Goal: Information Seeking & Learning: Learn about a topic

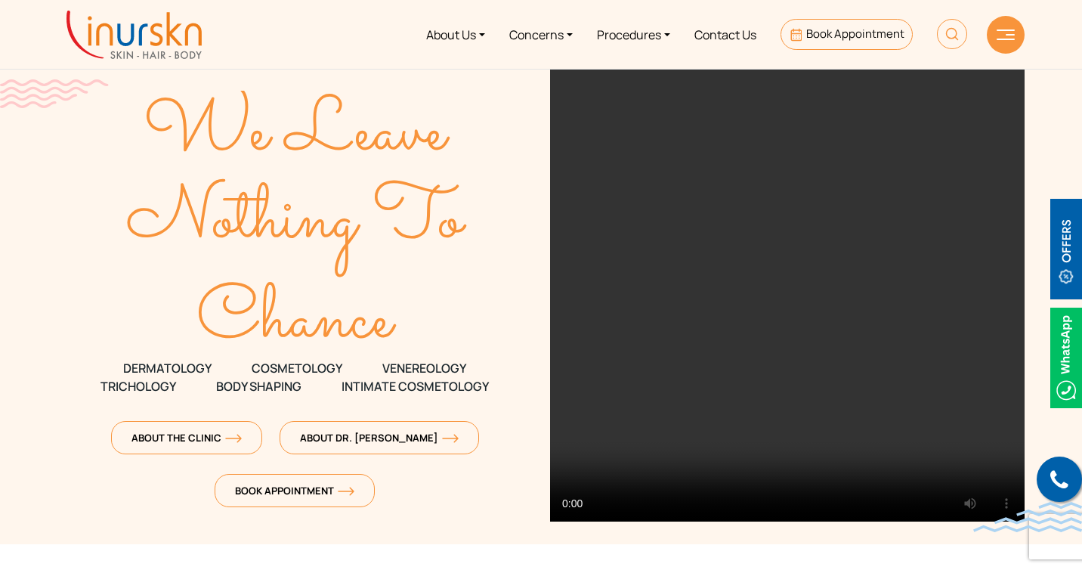
click at [622, 30] on link "Procedures" at bounding box center [633, 34] width 97 height 57
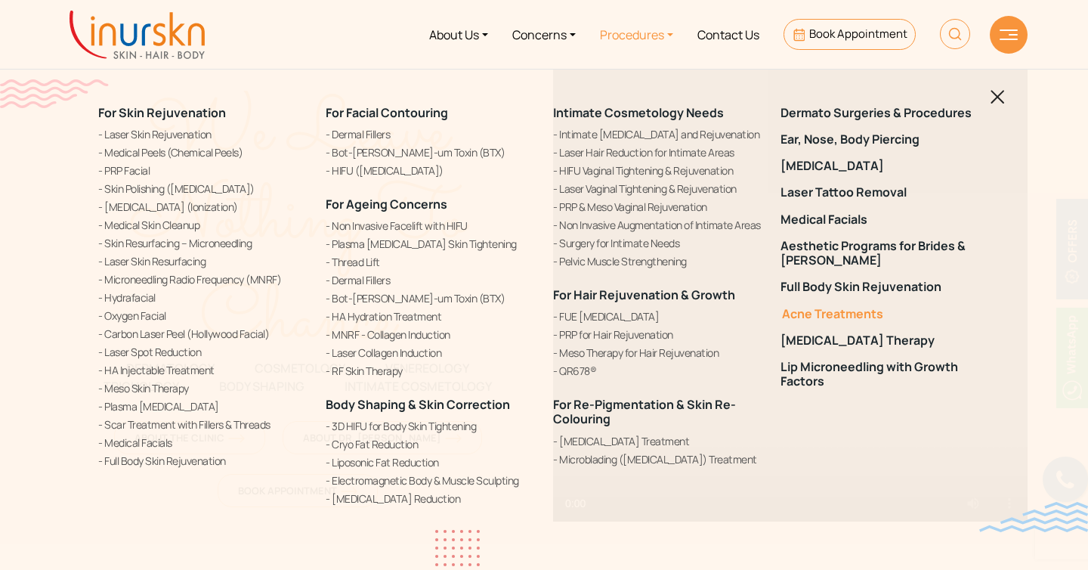
click at [794, 317] on link "Acne Treatments" at bounding box center [885, 314] width 209 height 14
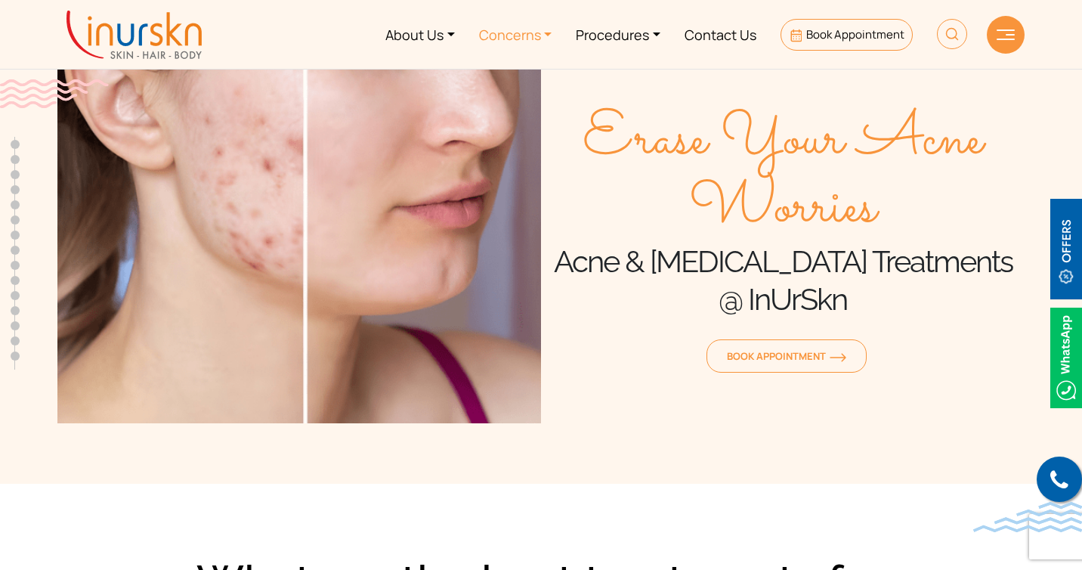
click at [537, 42] on link "Concerns" at bounding box center [515, 34] width 97 height 57
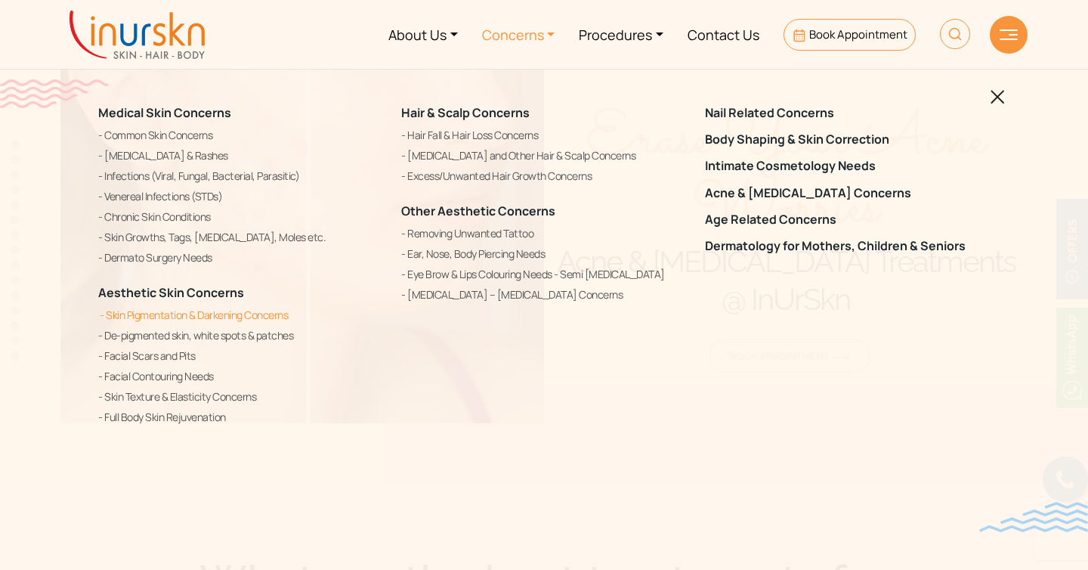
click at [277, 308] on link "Skin Pigmentation & Darkening Concerns" at bounding box center [240, 315] width 285 height 18
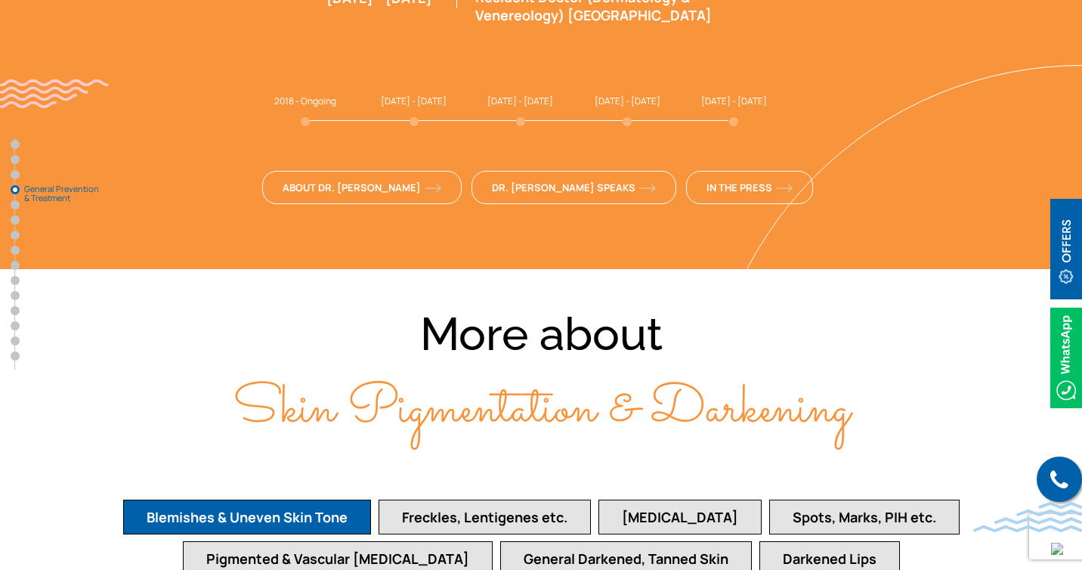
scroll to position [3315, 0]
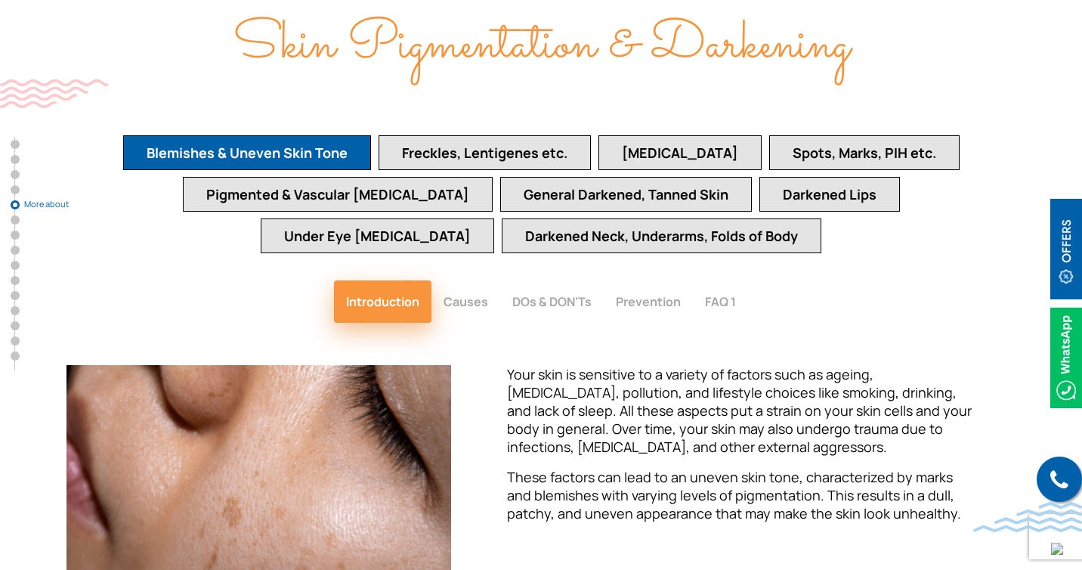
click at [578, 177] on button "General Darkened, Tanned Skin" at bounding box center [626, 194] width 252 height 35
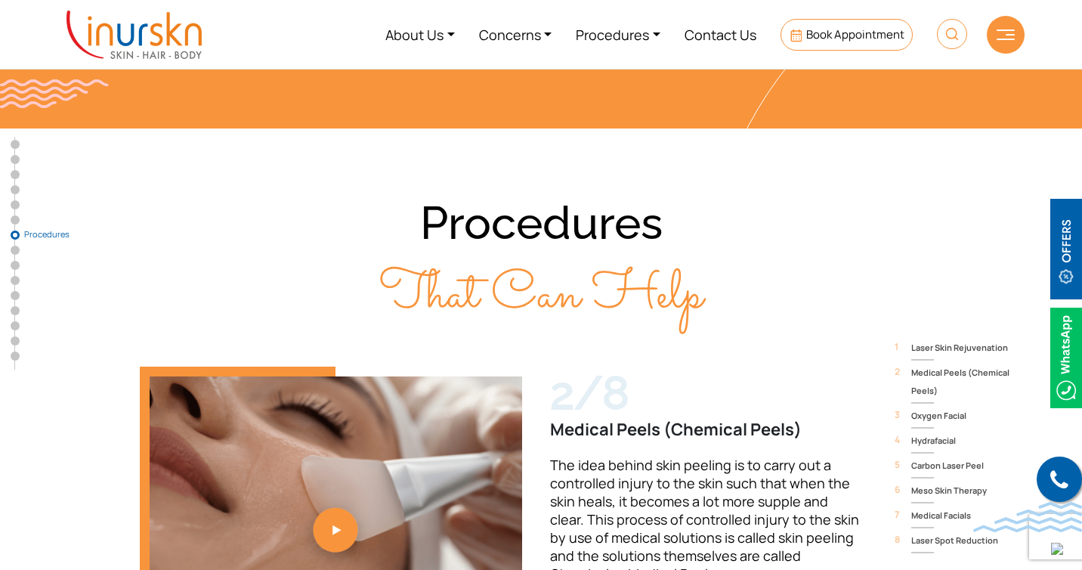
scroll to position [4984, 0]
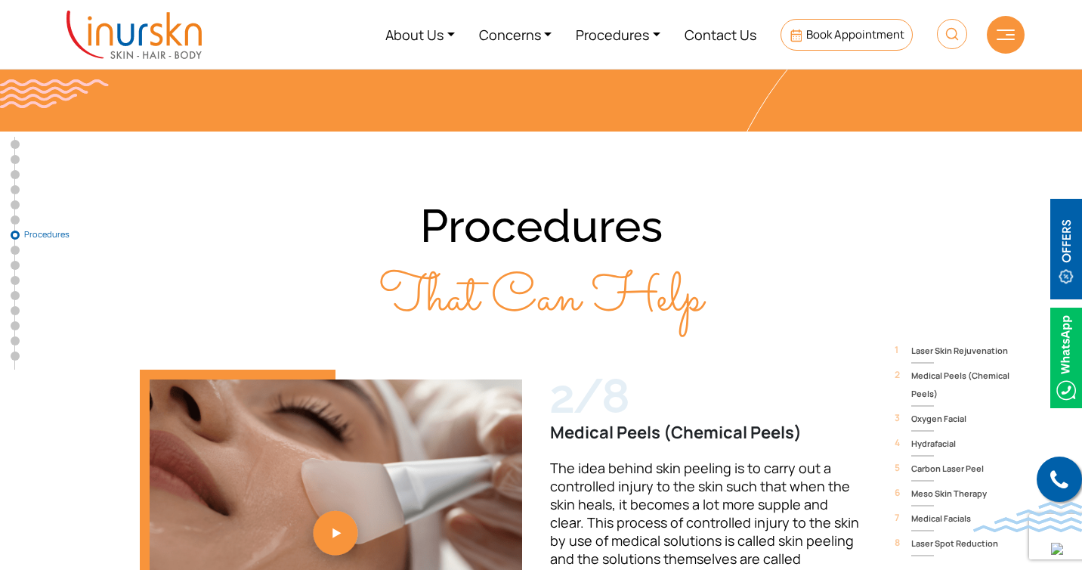
click at [620, 370] on div "2/8" at bounding box center [705, 396] width 311 height 53
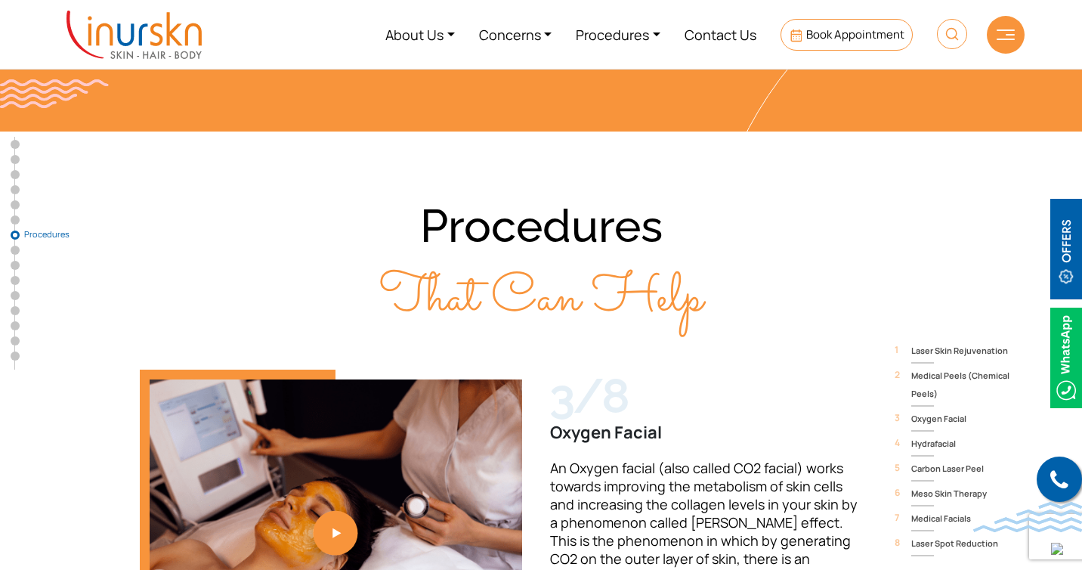
click at [949, 342] on span "Laser Skin Rejuvenation" at bounding box center [967, 351] width 113 height 18
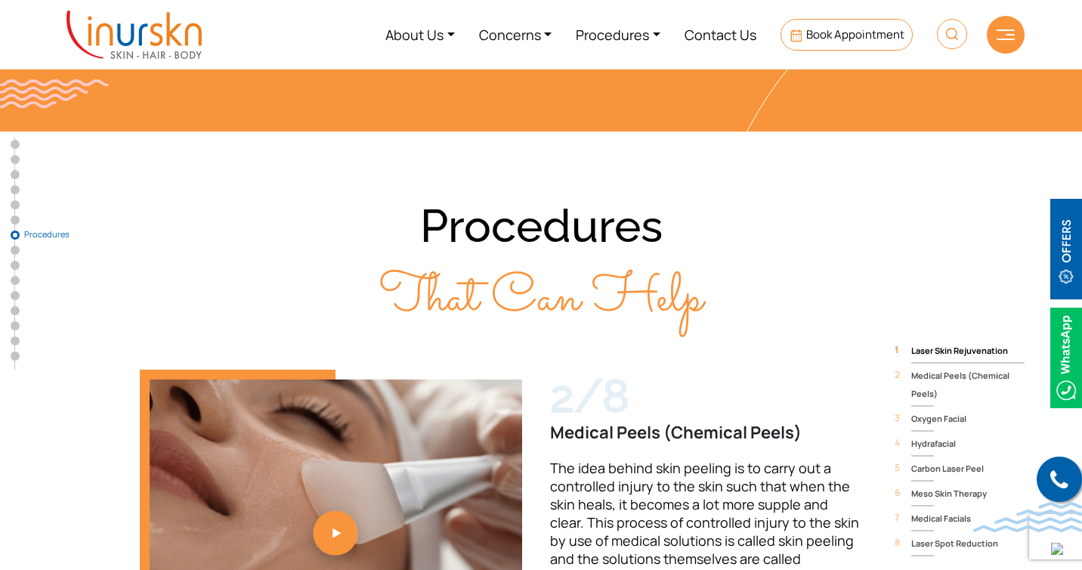
click at [949, 342] on span "Laser Skin Rejuvenation" at bounding box center [967, 351] width 113 height 18
click at [939, 366] on span "Medical Peels (Chemical Peels)" at bounding box center [967, 384] width 113 height 36
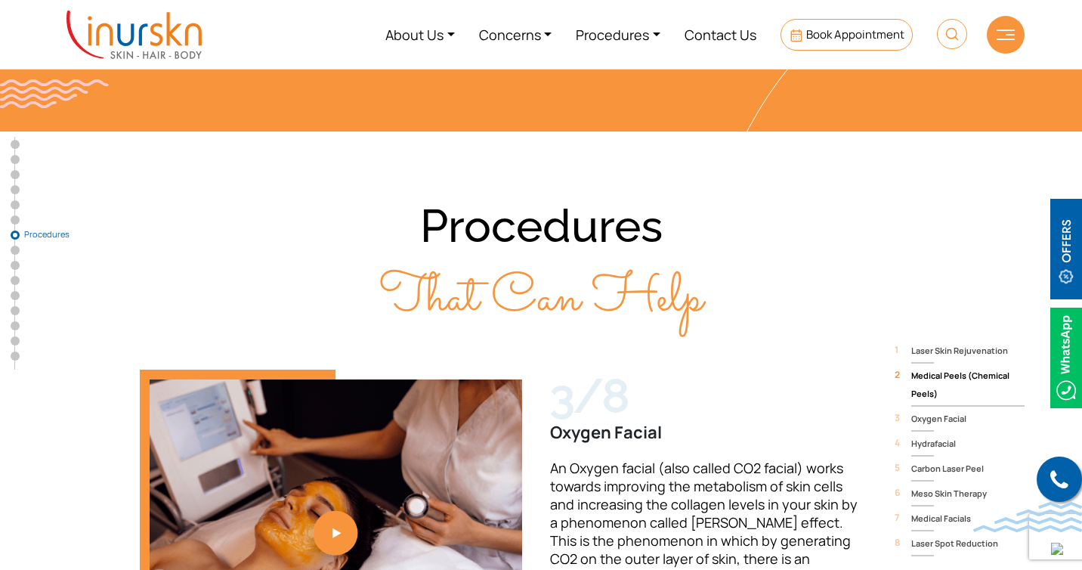
click at [940, 366] on span "Medical Peels (Chemical Peels)" at bounding box center [967, 384] width 113 height 36
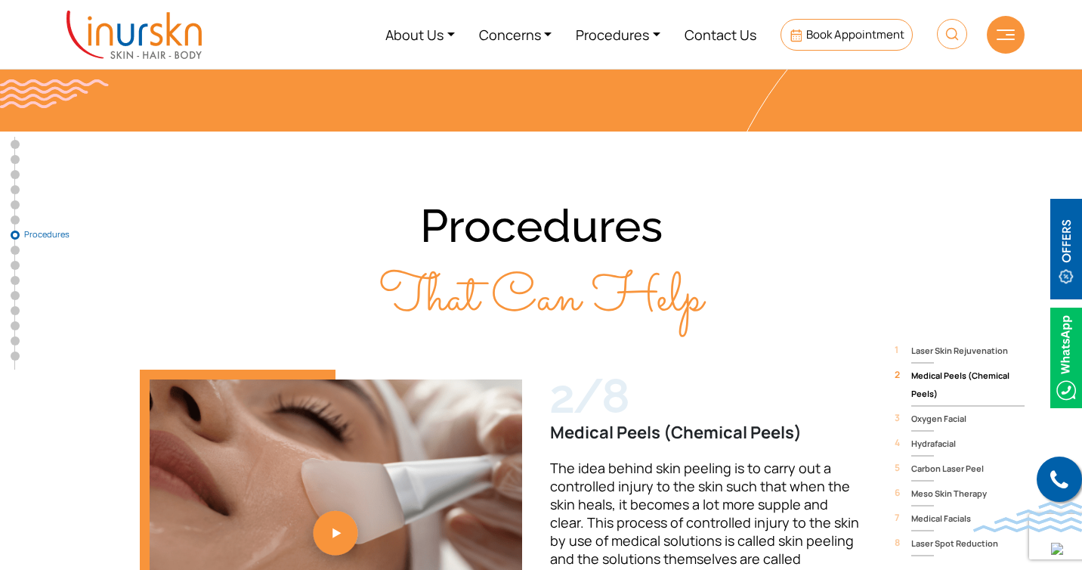
click at [937, 410] on span "Oxygen Facial" at bounding box center [967, 419] width 113 height 18
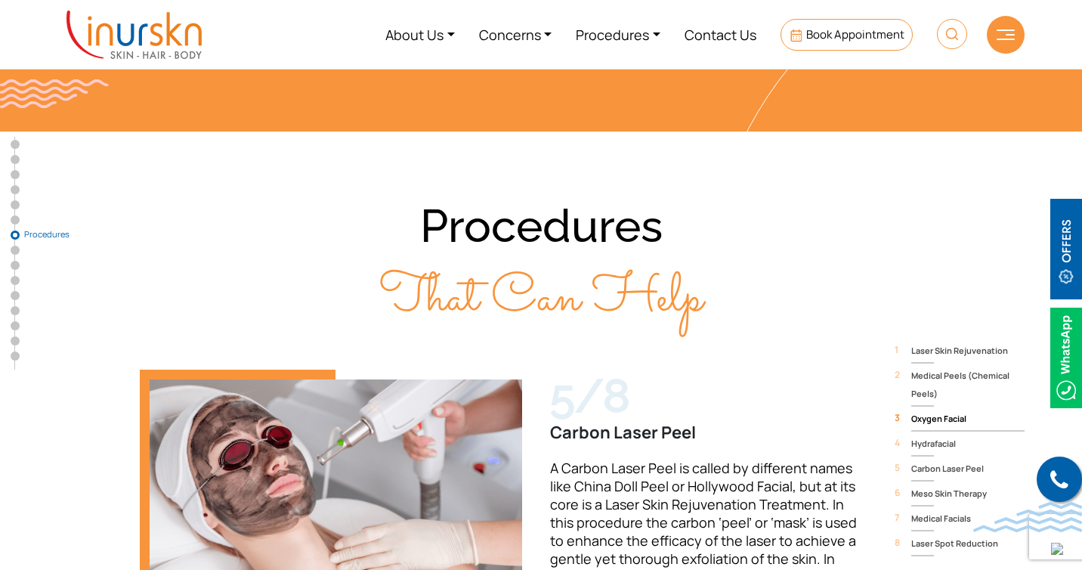
click at [965, 459] on span "Carbon Laser Peel" at bounding box center [967, 468] width 113 height 18
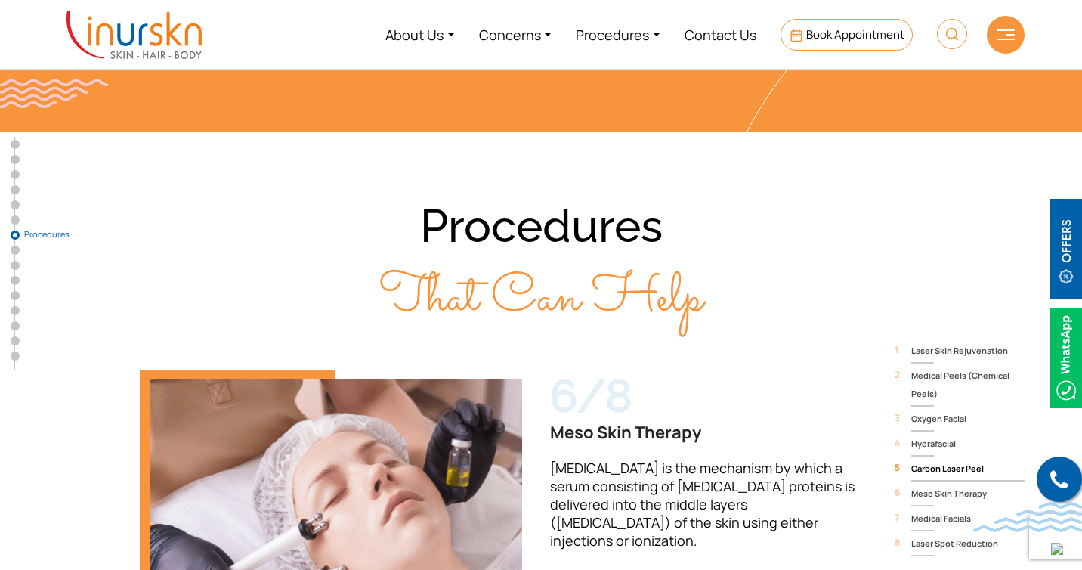
click at [966, 459] on span "Carbon Laser Peel" at bounding box center [967, 468] width 113 height 18
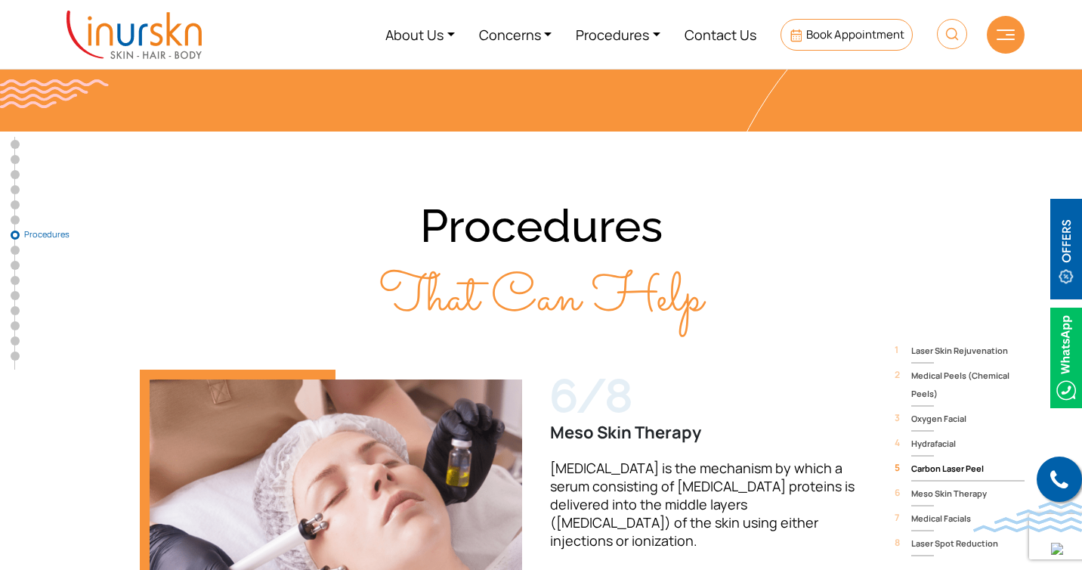
click at [945, 459] on span "Carbon Laser Peel" at bounding box center [967, 468] width 113 height 18
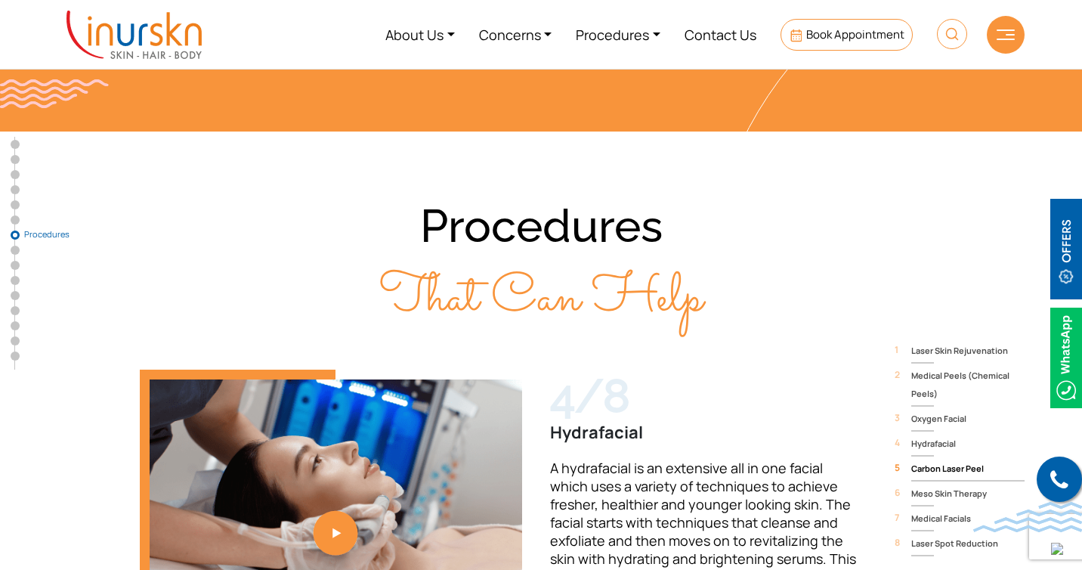
click at [940, 459] on span "Carbon Laser Peel" at bounding box center [967, 468] width 113 height 18
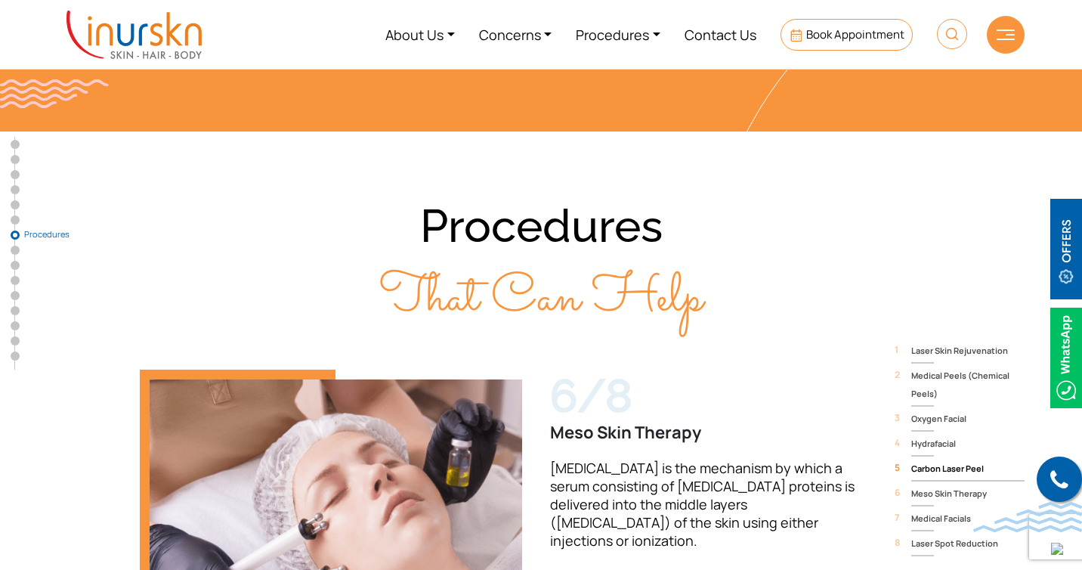
click at [940, 459] on span "Carbon Laser Peel" at bounding box center [967, 468] width 113 height 18
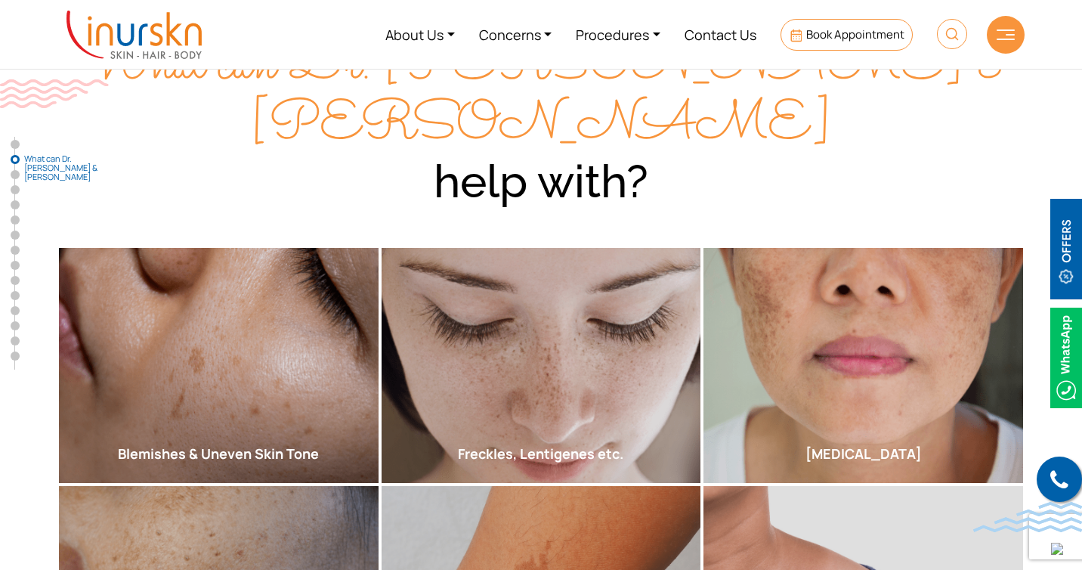
scroll to position [0, 0]
